Goal: Communication & Community: Share content

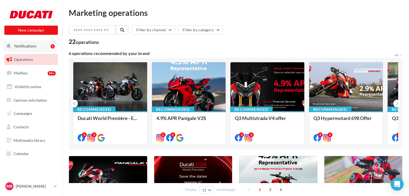
click at [23, 46] on span "Notifications" at bounding box center [25, 46] width 22 height 5
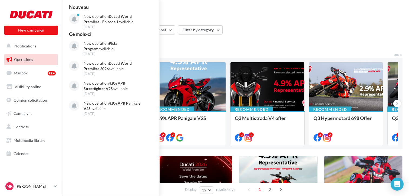
click at [30, 58] on span "Operations" at bounding box center [23, 59] width 19 height 5
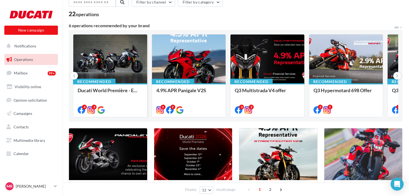
scroll to position [29, 0]
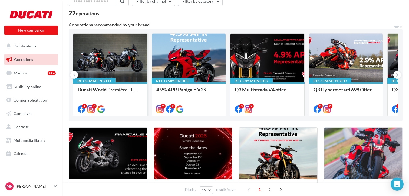
click at [118, 60] on div at bounding box center [110, 58] width 74 height 49
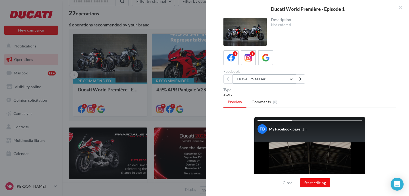
click at [291, 78] on button "Diavel RS teaser" at bounding box center [263, 79] width 63 height 9
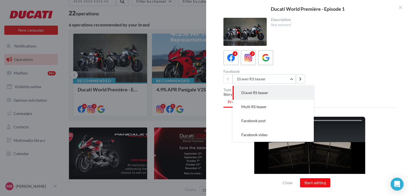
click at [308, 62] on div "4 3" at bounding box center [309, 57] width 172 height 15
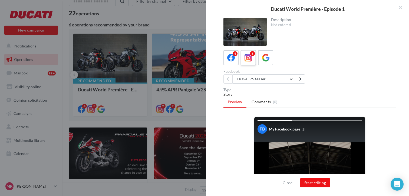
click at [248, 58] on icon at bounding box center [248, 58] width 8 height 8
click at [290, 78] on button "Diavel RS teaser" at bounding box center [263, 79] width 63 height 9
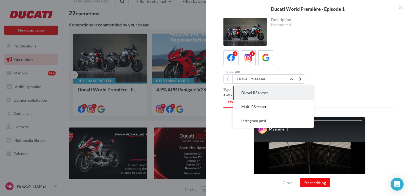
click at [355, 45] on div "Description Not entered" at bounding box center [309, 32] width 172 height 28
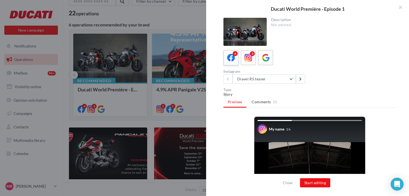
click at [229, 59] on icon at bounding box center [231, 58] width 8 height 8
click at [400, 9] on button "button" at bounding box center [398, 8] width 22 height 16
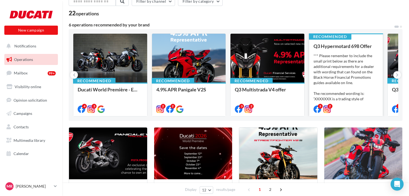
click at [350, 65] on div "*** Please remember to include the small print below as there are additional re…" at bounding box center [345, 80] width 65 height 54
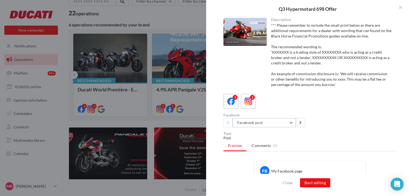
click at [291, 123] on button "Facebook post" at bounding box center [263, 122] width 63 height 9
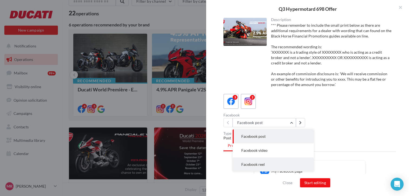
click at [263, 165] on span "Facebook reel" at bounding box center [253, 164] width 24 height 5
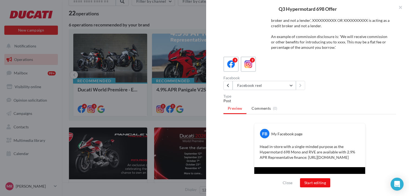
scroll to position [67, 0]
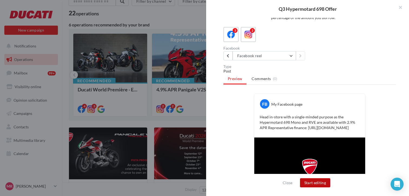
click at [316, 185] on button "Start editing" at bounding box center [315, 183] width 31 height 9
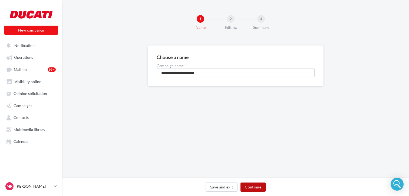
click at [252, 186] on button "Continue" at bounding box center [252, 187] width 25 height 9
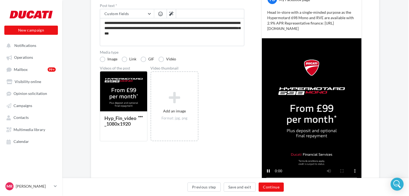
scroll to position [82, 1]
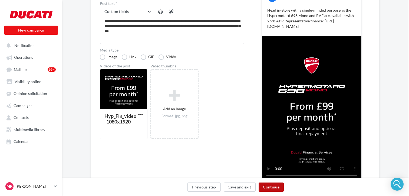
click at [277, 190] on button "Continue" at bounding box center [270, 187] width 25 height 9
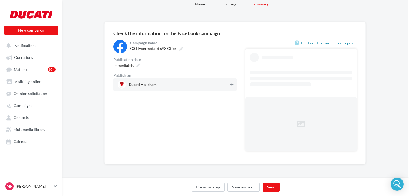
click at [232, 85] on icon at bounding box center [231, 85] width 3 height 4
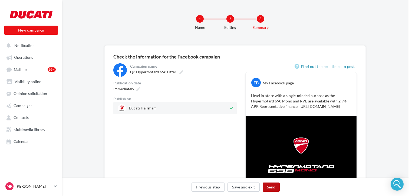
click at [273, 187] on button "Send" at bounding box center [270, 187] width 17 height 9
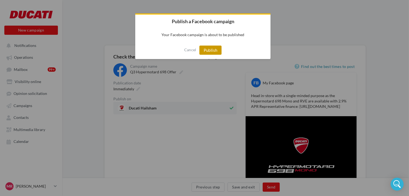
click at [220, 52] on button "Publish" at bounding box center [210, 50] width 22 height 9
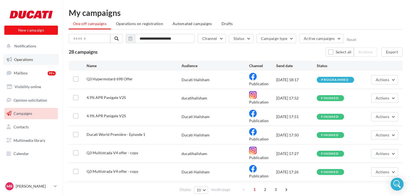
click at [30, 63] on link "Operations" at bounding box center [31, 59] width 56 height 11
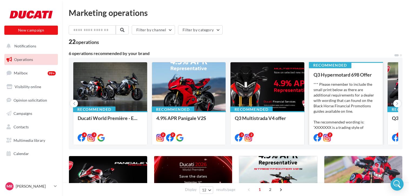
click at [355, 79] on div "Q3 Hypermotard 698 Offer *** Please remember to include the small print below a…" at bounding box center [345, 106] width 65 height 68
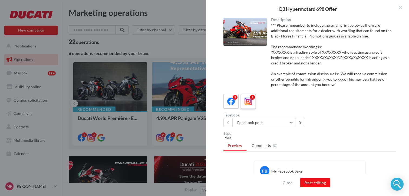
click at [243, 103] on div "2" at bounding box center [248, 102] width 10 height 10
click at [290, 124] on button "Instagram post" at bounding box center [263, 122] width 63 height 9
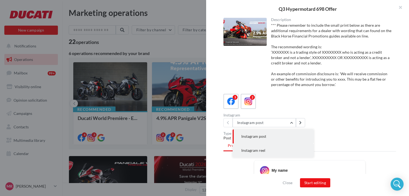
click at [265, 150] on span "Instagram reel" at bounding box center [253, 150] width 24 height 5
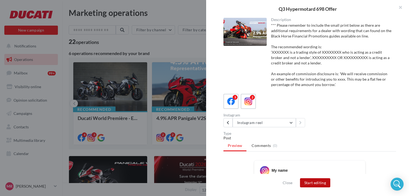
click at [314, 184] on button "Start editing" at bounding box center [315, 183] width 31 height 9
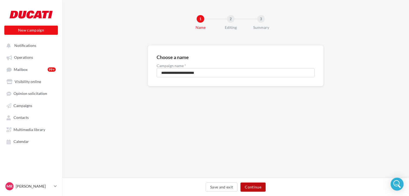
click at [260, 190] on button "Continue" at bounding box center [252, 187] width 25 height 9
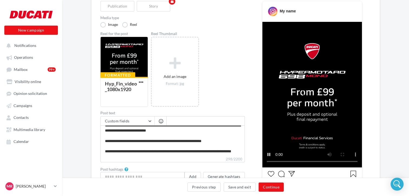
scroll to position [10, 0]
click at [279, 186] on button "Continue" at bounding box center [270, 187] width 25 height 9
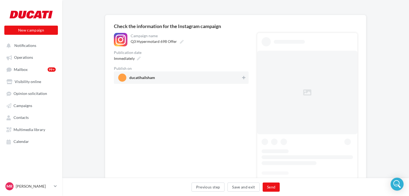
scroll to position [28, 0]
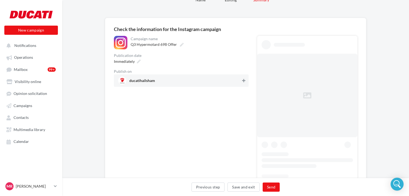
click at [244, 84] on button at bounding box center [243, 81] width 5 height 6
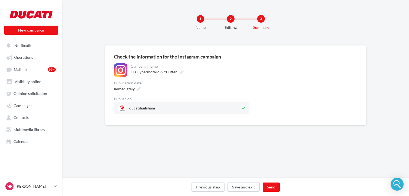
scroll to position [0, 0]
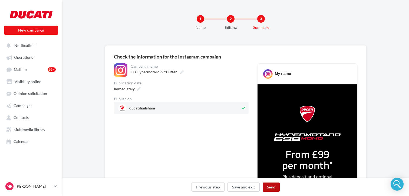
click at [273, 186] on button "Send" at bounding box center [270, 187] width 17 height 9
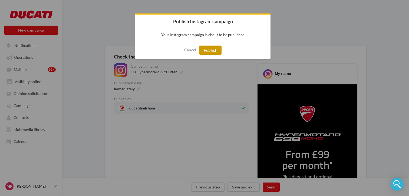
click at [207, 52] on button "Publish" at bounding box center [210, 50] width 22 height 9
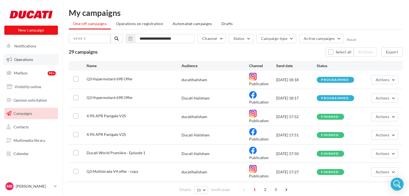
click at [22, 61] on span "Operations" at bounding box center [23, 59] width 19 height 5
